Goal: Navigation & Orientation: Find specific page/section

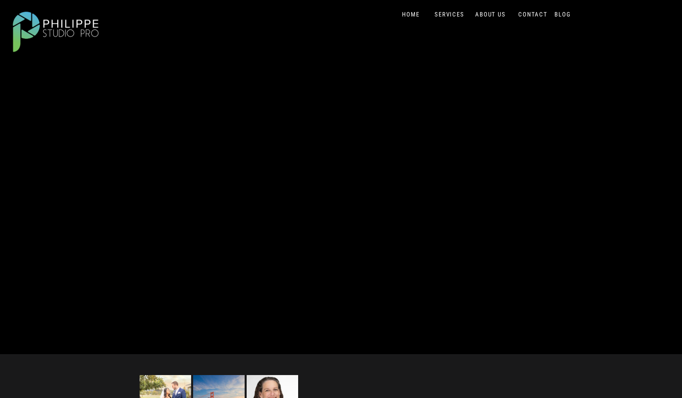
scroll to position [38, 0]
click at [457, 14] on nav "SERVICES" at bounding box center [449, 15] width 33 height 8
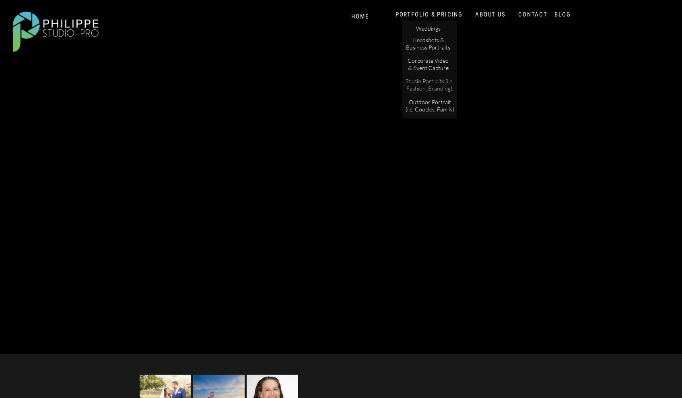
click at [444, 90] on p "Studio Portraits (i.e. Fashion, Branding)" at bounding box center [429, 85] width 54 height 14
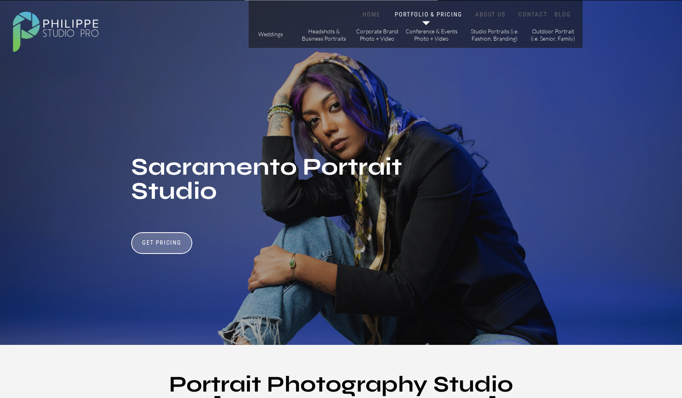
drag, startPoint x: 682, startPoint y: 16, endPoint x: 685, endPoint y: 73, distance: 57.3
click at [384, 41] on p "Corporate Brand Photo + Video" at bounding box center [377, 35] width 45 height 14
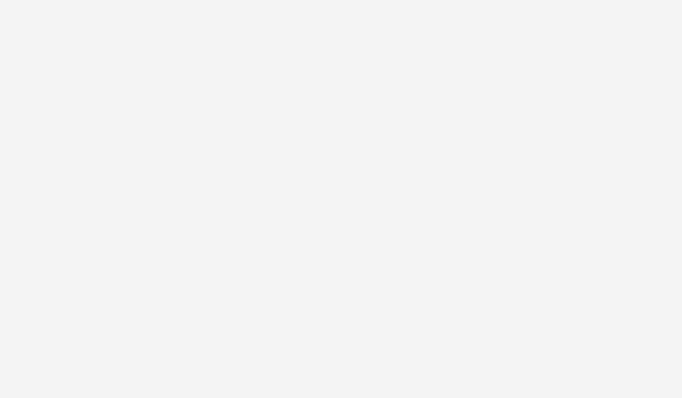
scroll to position [999, 0]
